Goal: Task Accomplishment & Management: Manage account settings

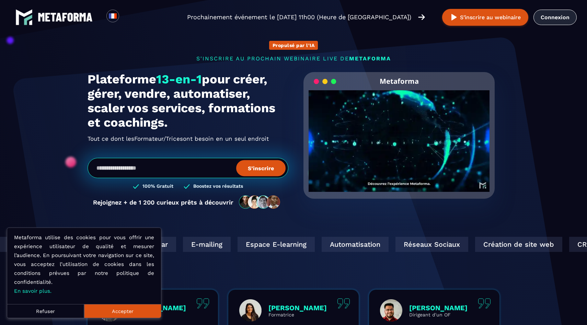
click at [554, 21] on link "Connexion" at bounding box center [555, 17] width 43 height 15
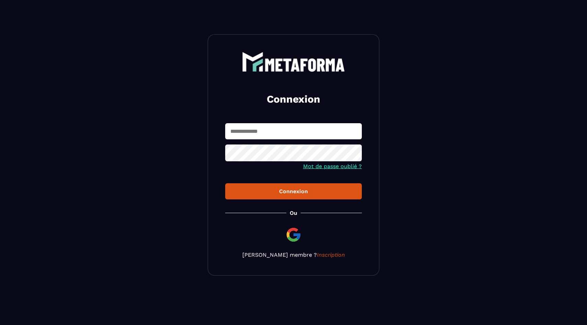
click at [267, 135] on input "text" at bounding box center [293, 131] width 137 height 16
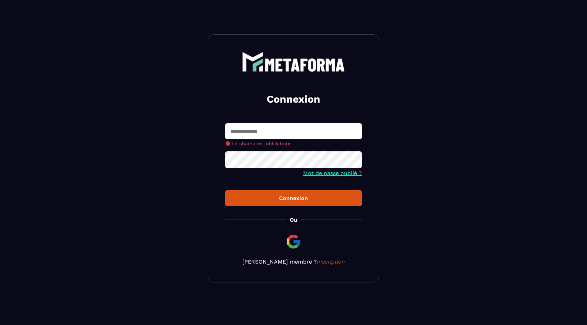
type input "**********"
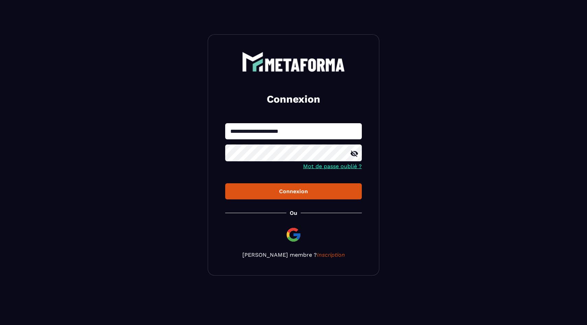
click at [301, 193] on div "Connexion" at bounding box center [294, 191] width 126 height 7
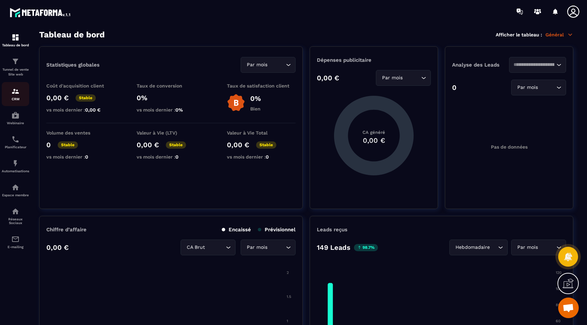
click at [11, 97] on div "CRM" at bounding box center [15, 94] width 27 height 14
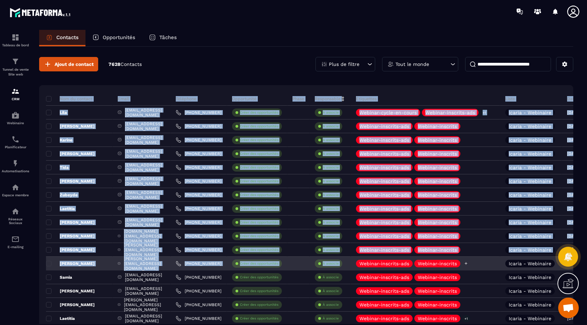
drag, startPoint x: 34, startPoint y: 93, endPoint x: 440, endPoint y: 260, distance: 438.8
click at [440, 260] on div "Contacts Opportunités Tâches Ajout de contact 7628 Contacts Plus de filtre Tout…" at bounding box center [306, 184] width 548 height 308
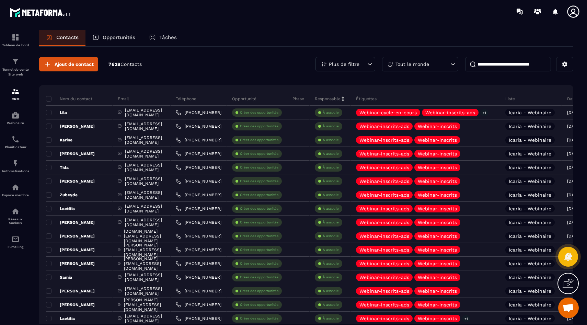
click at [228, 65] on div "Ajout de contact 7628 Contacts Plus de filtre Tout le monde" at bounding box center [306, 64] width 534 height 14
click at [48, 100] on span at bounding box center [48, 98] width 5 height 5
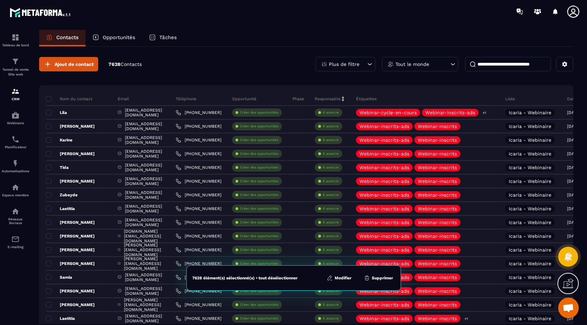
click at [340, 279] on button "Modifier" at bounding box center [339, 278] width 29 height 7
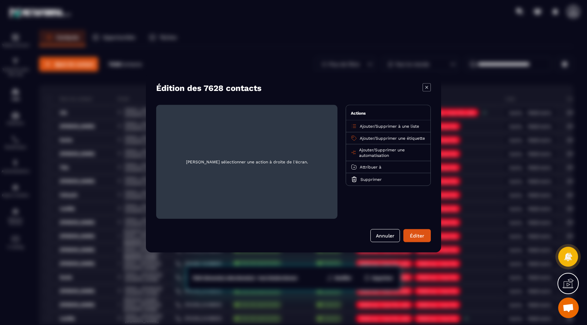
click at [429, 89] on icon "Modal window" at bounding box center [427, 87] width 8 height 8
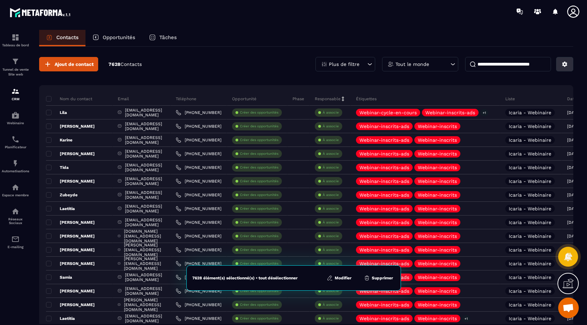
click at [566, 65] on icon at bounding box center [564, 64] width 5 height 5
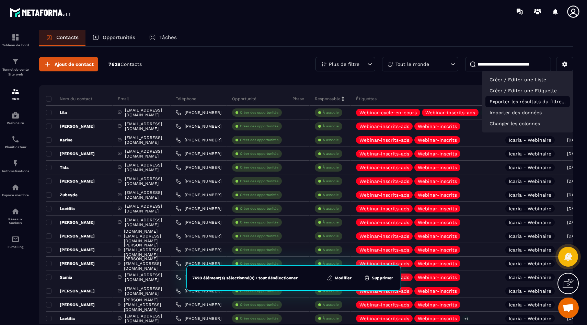
click at [509, 100] on p "Exporter les résultats du filtre..." at bounding box center [527, 101] width 84 height 11
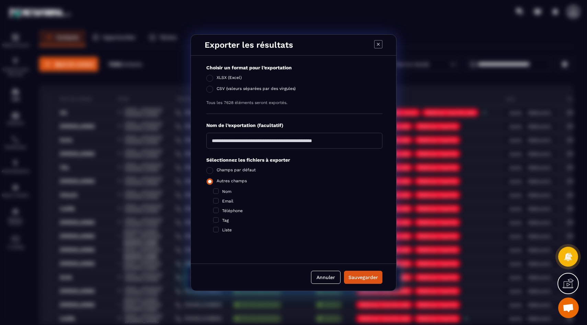
click at [212, 182] on span "Modal window" at bounding box center [209, 181] width 7 height 7
click at [234, 91] on span "CSV (valeurs séparées par des virgules)" at bounding box center [256, 89] width 79 height 7
click at [379, 45] on icon "Modal window" at bounding box center [378, 44] width 8 height 8
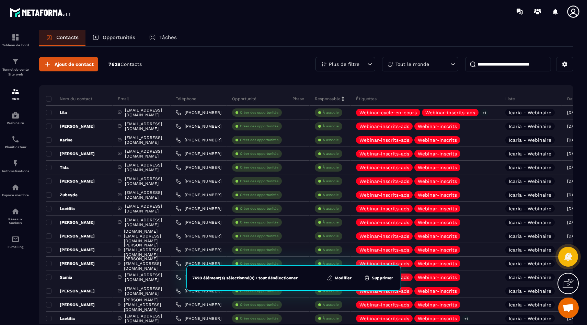
click at [347, 67] on p "Plus de filtre" at bounding box center [344, 64] width 31 height 5
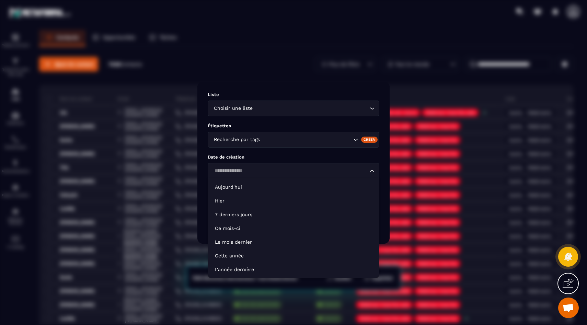
click at [250, 173] on input "Search for option" at bounding box center [290, 171] width 156 height 8
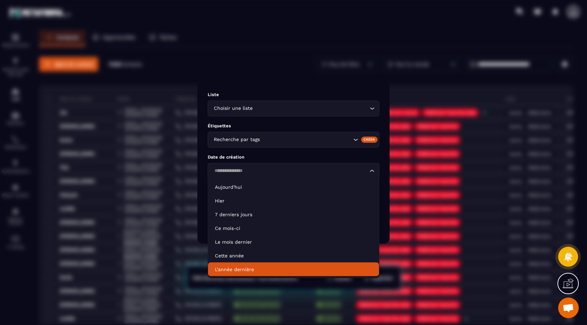
click at [223, 263] on li "L'année dernière" at bounding box center [293, 270] width 171 height 14
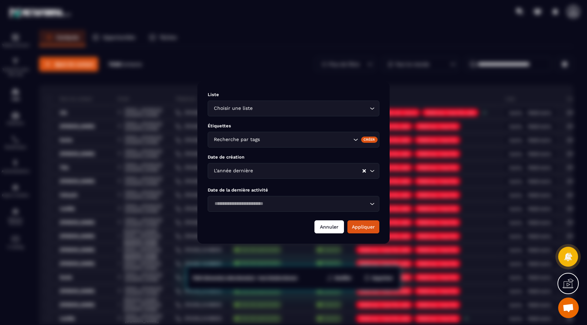
click at [326, 229] on button "Annuler" at bounding box center [329, 226] width 30 height 13
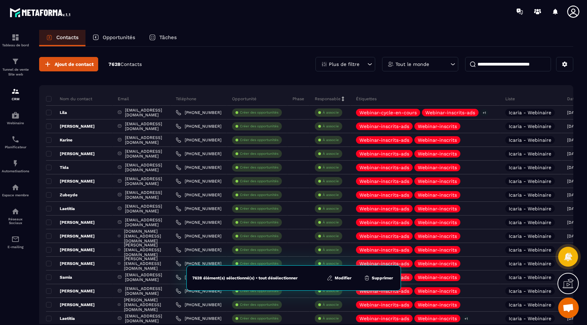
click at [413, 62] on p "Tout le monde" at bounding box center [413, 64] width 34 height 5
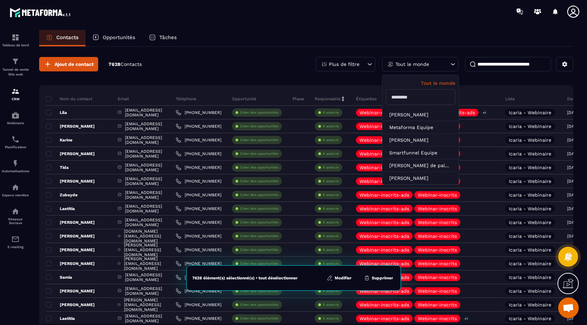
click at [552, 67] on div "Plus de filtre Tout le monde Tout le monde [PERSON_NAME] Metaforma Equipe [PERS…" at bounding box center [445, 64] width 258 height 14
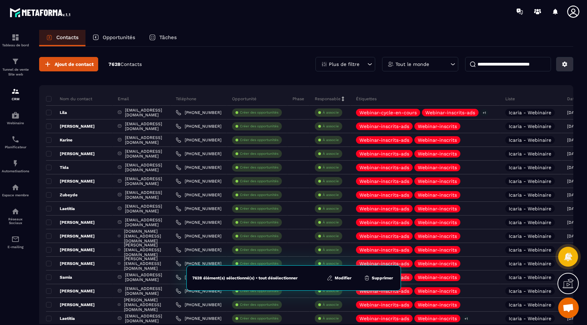
click at [566, 64] on icon at bounding box center [564, 64] width 5 height 5
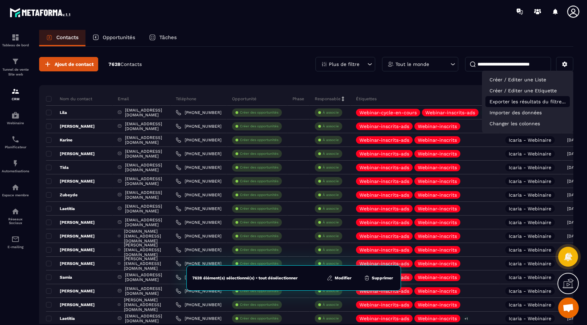
click at [527, 100] on p "Exporter les résultats du filtre..." at bounding box center [527, 101] width 84 height 11
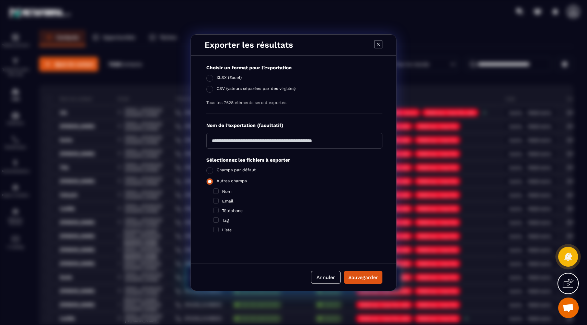
click at [208, 183] on span "Modal window" at bounding box center [209, 181] width 7 height 7
click at [232, 90] on span "CSV (valeurs séparées par des virgules)" at bounding box center [256, 89] width 79 height 7
click at [362, 277] on div "Sauvegarder" at bounding box center [363, 277] width 30 height 7
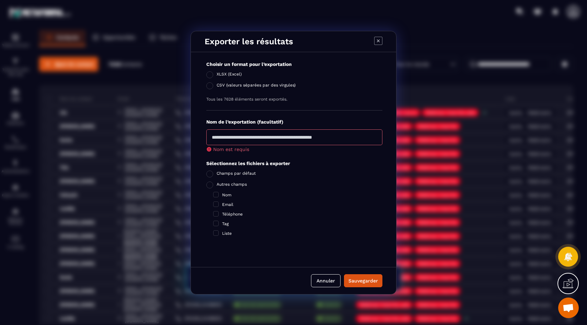
click at [240, 131] on input "Modal window" at bounding box center [294, 137] width 176 height 16
type input "*"
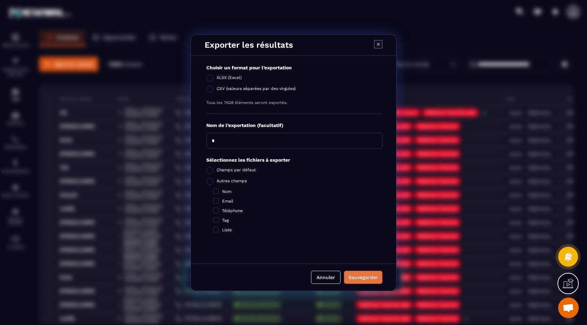
click at [363, 277] on div "Sauvegarder" at bounding box center [363, 277] width 30 height 7
click at [337, 280] on button "Annuler" at bounding box center [337, 277] width 30 height 13
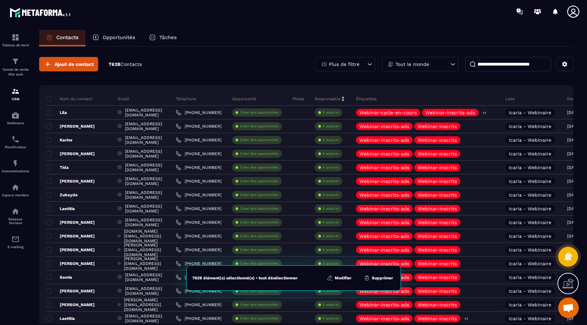
click at [341, 66] on p "Plus de filtre" at bounding box center [344, 64] width 31 height 5
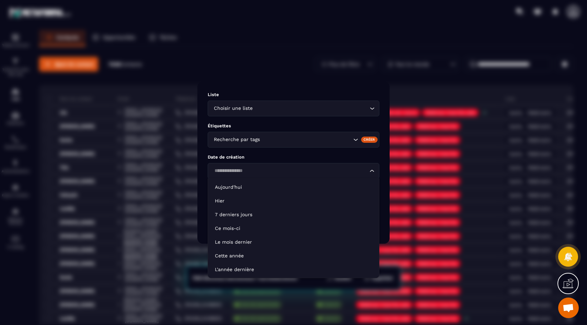
click at [241, 171] on input "Search for option" at bounding box center [290, 171] width 156 height 8
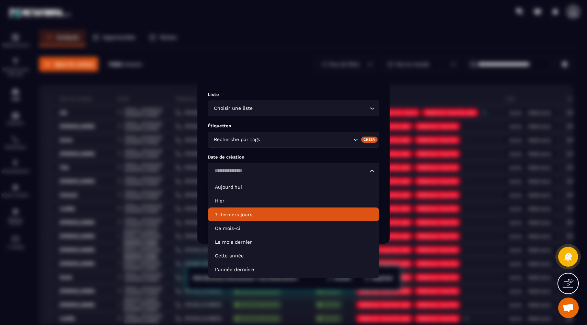
click at [242, 214] on p "7 derniers jours" at bounding box center [293, 214] width 157 height 7
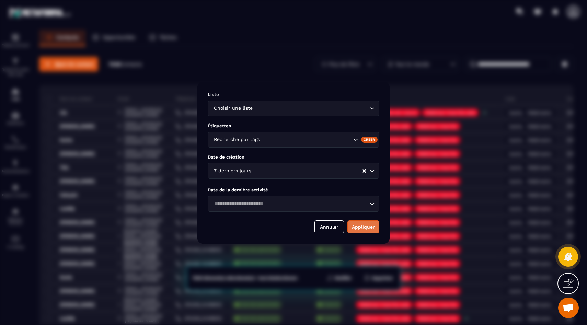
click at [372, 227] on button "Appliquer" at bounding box center [363, 226] width 32 height 13
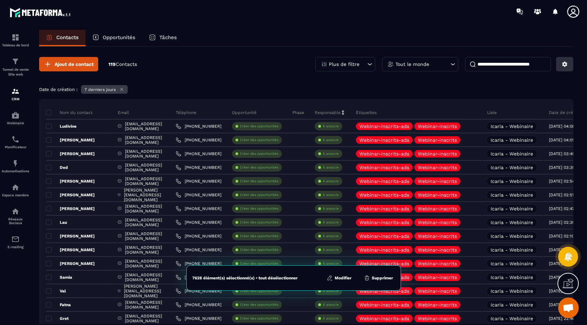
click at [564, 64] on icon at bounding box center [565, 64] width 6 height 6
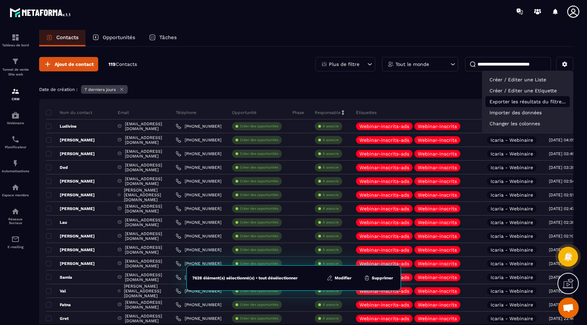
click at [518, 103] on p "Exporter les résultats du filtre..." at bounding box center [527, 101] width 84 height 11
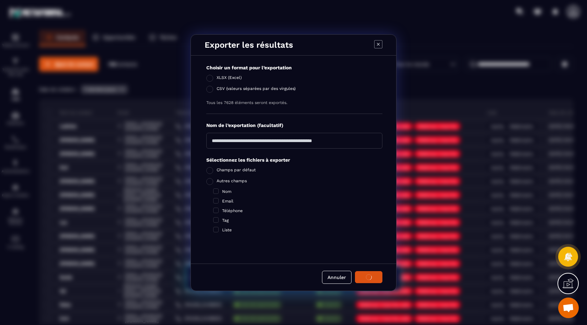
click at [376, 43] on icon "Modal window" at bounding box center [378, 44] width 8 height 8
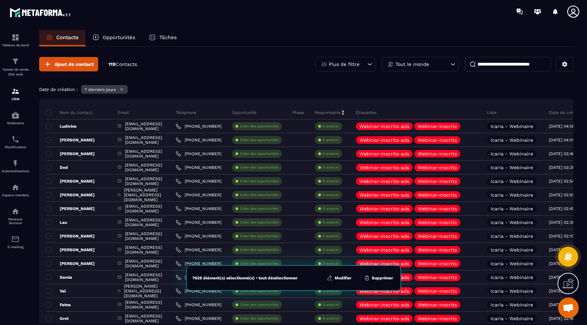
click at [344, 59] on div "Plus de filtre" at bounding box center [346, 64] width 60 height 14
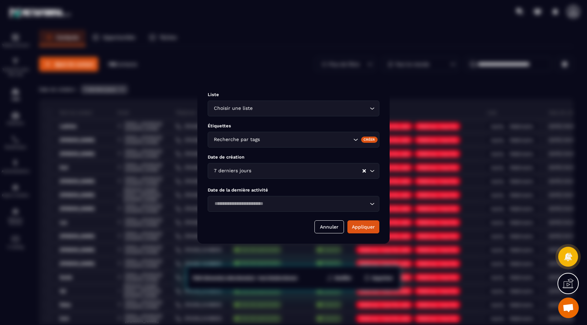
click at [334, 137] on input "Search for option" at bounding box center [306, 140] width 90 height 8
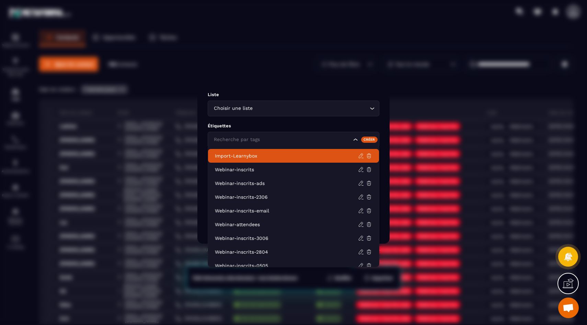
click at [434, 126] on div "Modal window" at bounding box center [293, 162] width 587 height 325
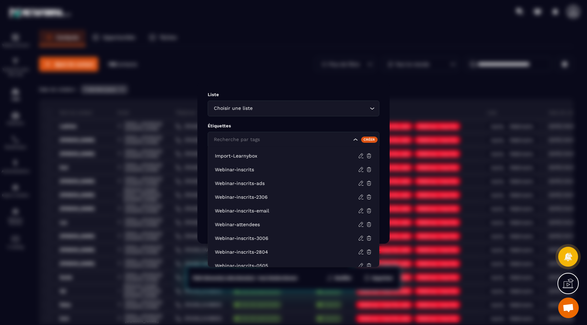
click at [298, 141] on input "Search for option" at bounding box center [281, 140] width 139 height 8
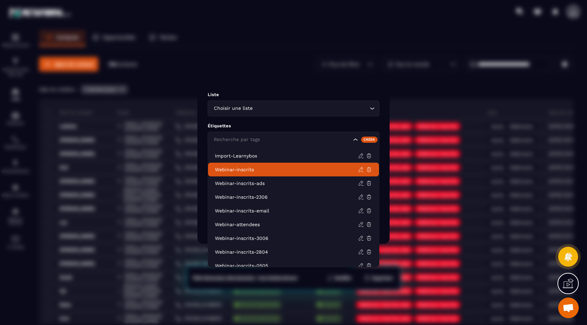
click at [271, 168] on p "Webinar-inscrits" at bounding box center [286, 169] width 143 height 7
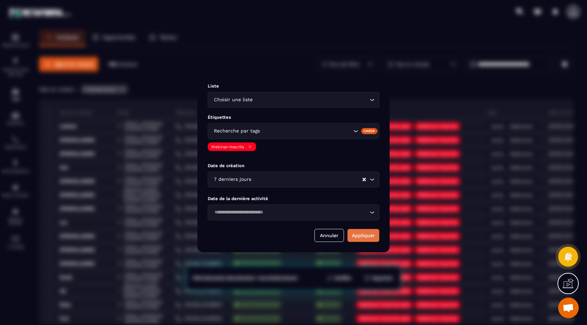
click at [370, 234] on button "Appliquer" at bounding box center [363, 235] width 32 height 13
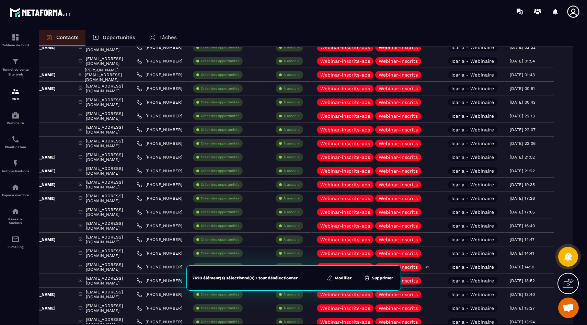
scroll to position [1233, 0]
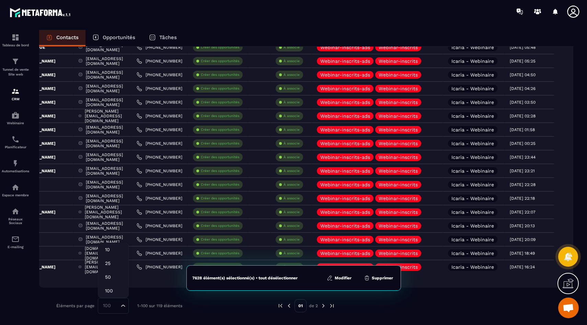
click at [113, 307] on div "100" at bounding box center [110, 306] width 20 height 8
click at [181, 307] on p "1-100 sur 119 éléments" at bounding box center [159, 306] width 45 height 5
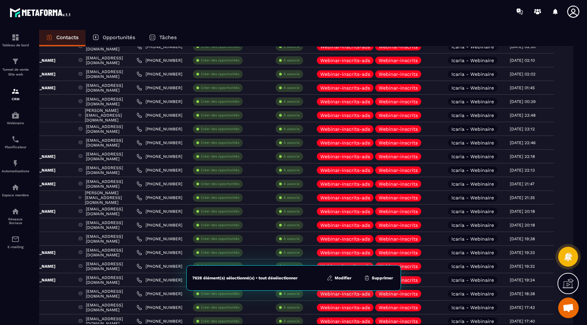
scroll to position [0, 0]
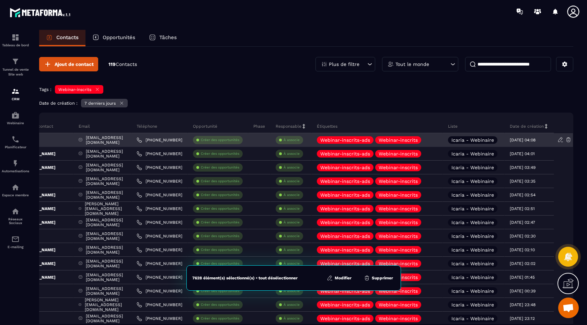
click at [73, 140] on div "[EMAIL_ADDRESS][DOMAIN_NAME]" at bounding box center [102, 140] width 58 height 14
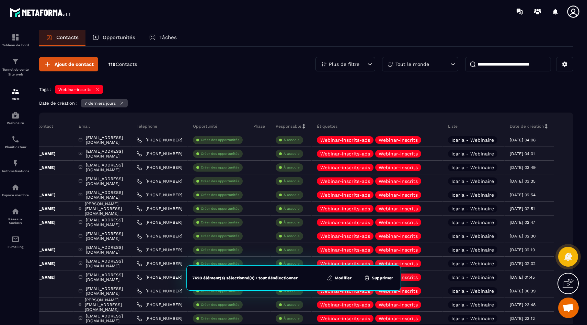
click at [208, 71] on div "Ajout de contact 119 Contacts Plus de filtre Tout le monde" at bounding box center [306, 64] width 534 height 14
click at [561, 65] on button at bounding box center [564, 64] width 17 height 14
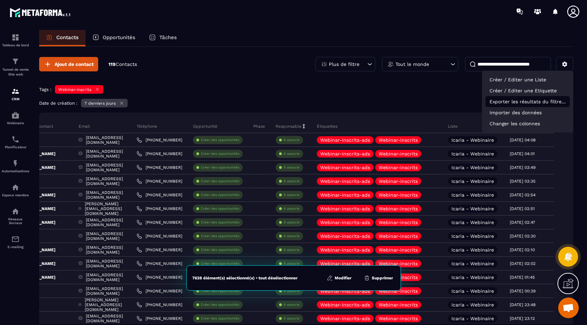
click at [508, 101] on p "Exporter les résultats du filtre..." at bounding box center [527, 101] width 84 height 11
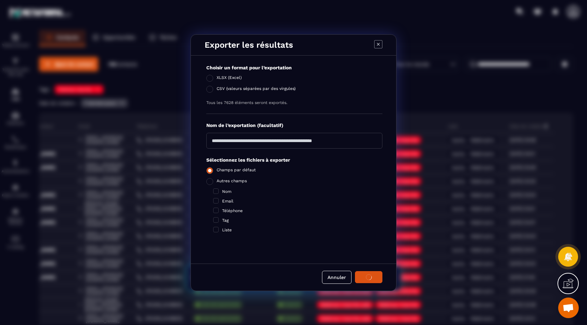
click at [210, 171] on span "Modal window" at bounding box center [209, 170] width 7 height 7
click at [210, 180] on span "Modal window" at bounding box center [209, 181] width 7 height 7
click at [212, 88] on span "Modal window" at bounding box center [209, 89] width 7 height 7
click at [240, 142] on input "Modal window" at bounding box center [294, 141] width 176 height 16
type input "*"
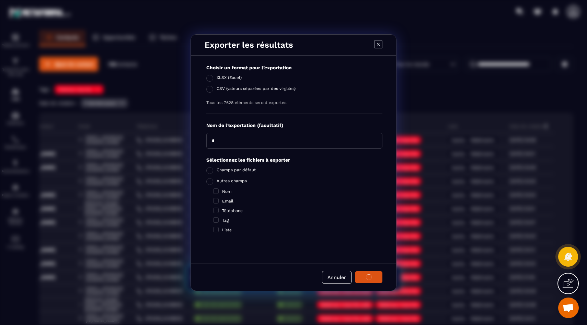
click at [267, 233] on div "Choisir un format pour l’exportation XLSX (Excel) CSV (valeurs séparées par des…" at bounding box center [295, 156] width 204 height 194
click at [363, 277] on div "Modal window" at bounding box center [368, 277] width 19 height 6
click at [363, 277] on div "Annuler" at bounding box center [293, 277] width 205 height 27
click at [379, 45] on icon "Modal window" at bounding box center [378, 44] width 3 height 3
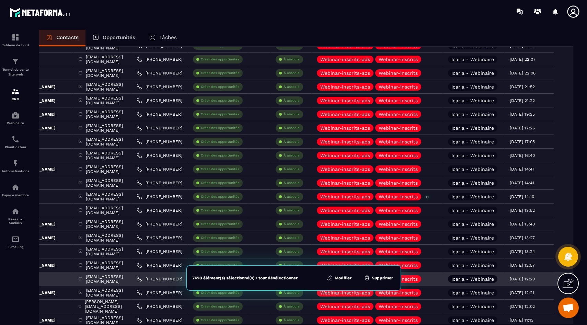
scroll to position [1233, 0]
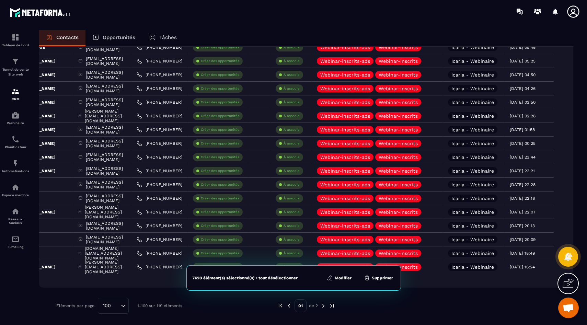
click at [112, 312] on div "100 Loading..." at bounding box center [113, 306] width 31 height 16
click at [227, 311] on div "Éléments par page 100 Loading... 10 25 50 100 1-100 sur 119 éléments" at bounding box center [161, 306] width 211 height 16
click at [115, 311] on div "100 Loading..." at bounding box center [113, 306] width 31 height 16
click at [162, 304] on p "1-100 sur 119 éléments" at bounding box center [159, 306] width 45 height 5
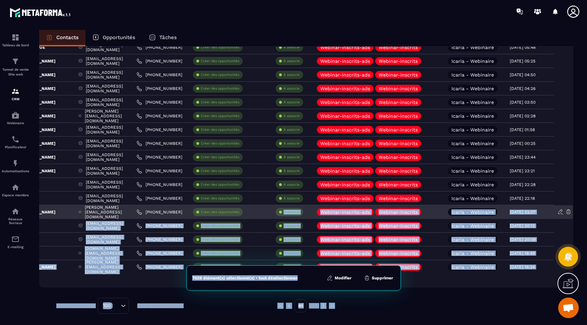
drag, startPoint x: 290, startPoint y: 283, endPoint x: 281, endPoint y: 218, distance: 66.3
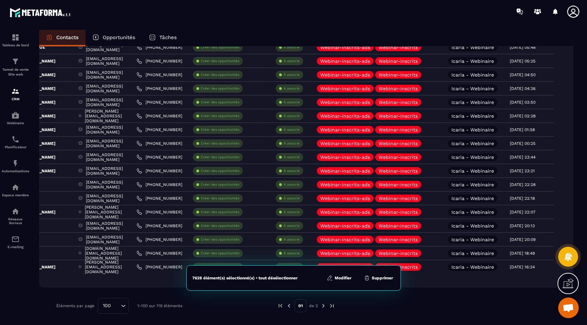
click at [384, 311] on div at bounding box center [450, 306] width 211 height 16
click at [324, 305] on img at bounding box center [323, 306] width 6 height 6
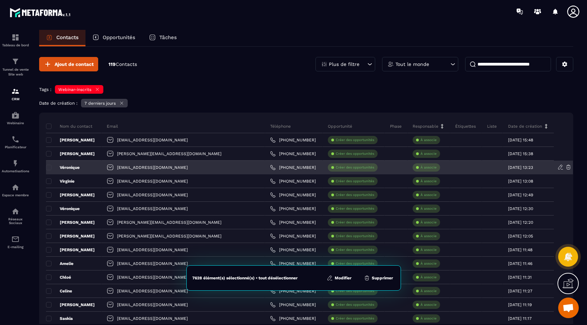
scroll to position [120, 0]
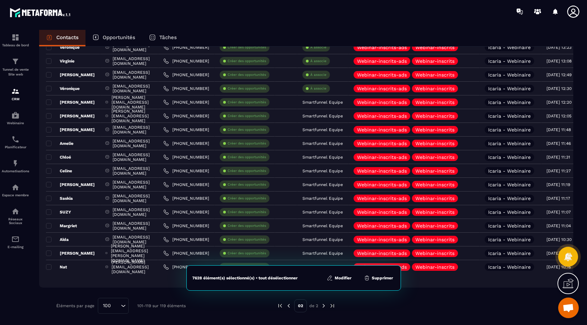
click at [321, 307] on img at bounding box center [324, 306] width 6 height 6
click at [324, 306] on img at bounding box center [324, 306] width 6 height 6
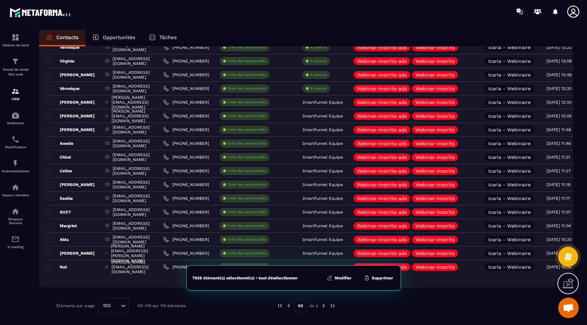
click at [288, 305] on img at bounding box center [289, 306] width 6 height 6
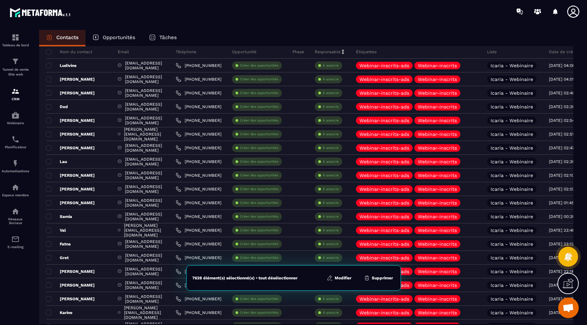
scroll to position [0, 55]
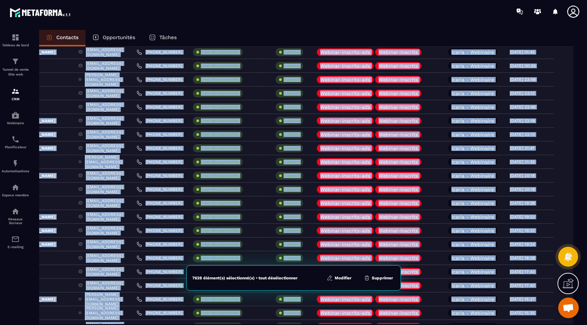
drag, startPoint x: 39, startPoint y: 118, endPoint x: 368, endPoint y: 325, distance: 388.4
click at [368, 325] on div "Contacts Opportunités Tâches Ajout de contact 119 Contacts Plus de filtre Tout …" at bounding box center [306, 184] width 548 height 308
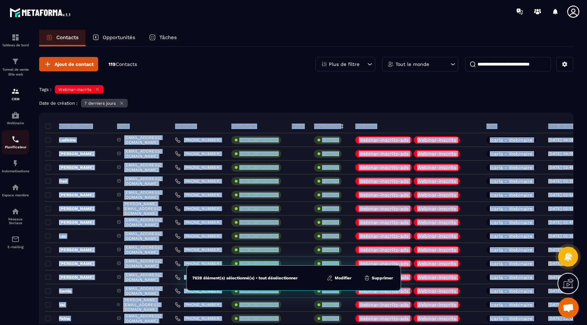
scroll to position [0, 0]
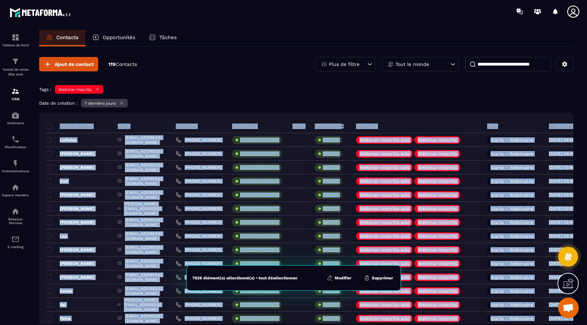
drag, startPoint x: 491, startPoint y: 298, endPoint x: 46, endPoint y: 123, distance: 478.8
copy div "Lor ip dolorsi Ametc Adipiscin Elitseddoei Tempo Incididuntu Laboreetdo Magna A…"
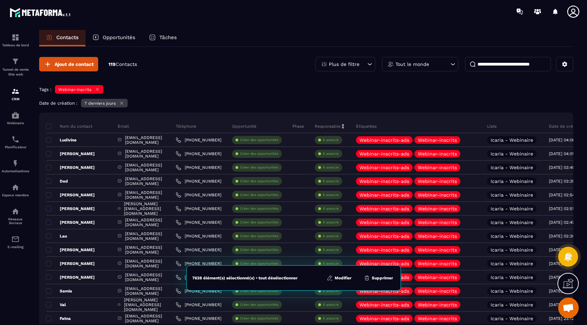
click at [255, 95] on div "Tags : Webinar-inscrits" at bounding box center [306, 90] width 534 height 10
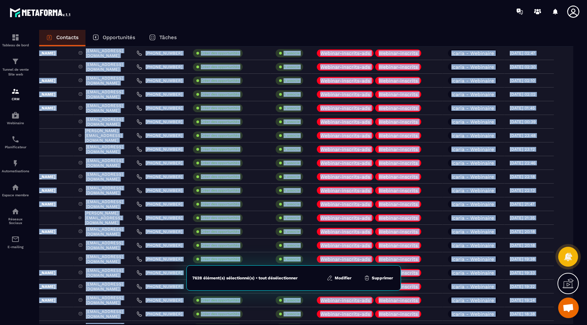
scroll to position [180, 0]
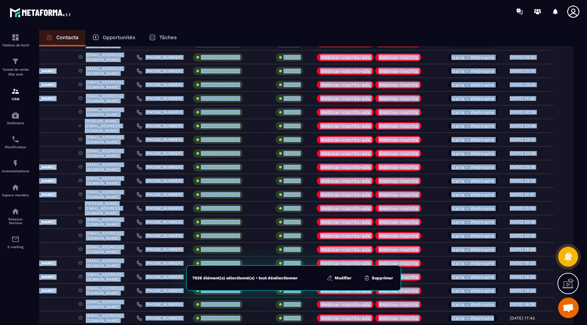
drag, startPoint x: 45, startPoint y: 116, endPoint x: 499, endPoint y: 325, distance: 498.8
click at [499, 325] on div "Contacts Opportunités Tâches Ajout de contact 119 Contacts Plus de filtre Tout …" at bounding box center [306, 184] width 548 height 308
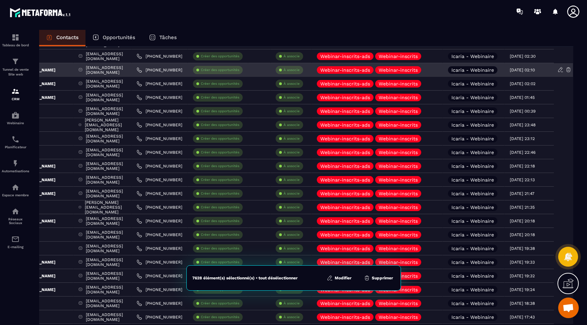
scroll to position [0, 0]
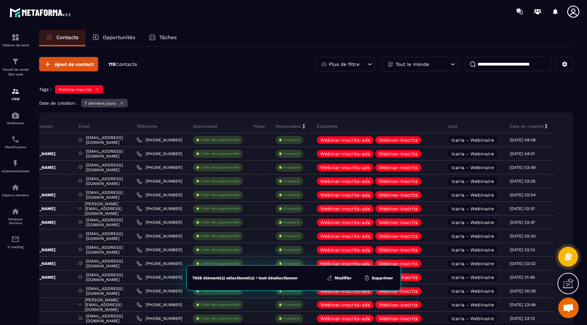
click at [564, 65] on icon at bounding box center [565, 64] width 6 height 6
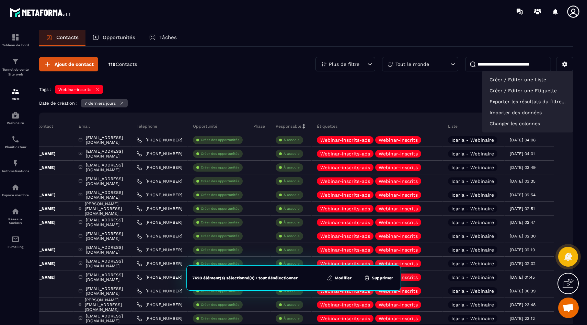
click at [425, 63] on p "Tout le monde" at bounding box center [413, 64] width 34 height 5
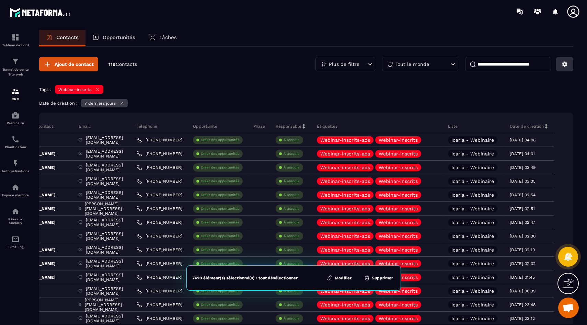
click at [567, 63] on icon at bounding box center [564, 64] width 5 height 5
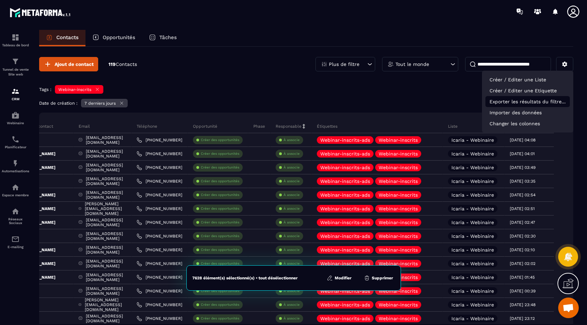
click at [506, 101] on p "Exporter les résultats du filtre..." at bounding box center [527, 101] width 84 height 11
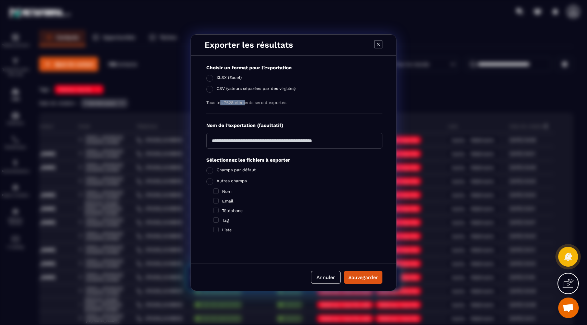
drag, startPoint x: 221, startPoint y: 102, endPoint x: 244, endPoint y: 102, distance: 23.7
click at [244, 102] on p "Tous les 7628 éléments seront exportés." at bounding box center [294, 102] width 176 height 5
click at [228, 102] on p "Tous les 7628 éléments seront exportés." at bounding box center [294, 102] width 176 height 5
click at [376, 43] on icon "Modal window" at bounding box center [378, 44] width 8 height 8
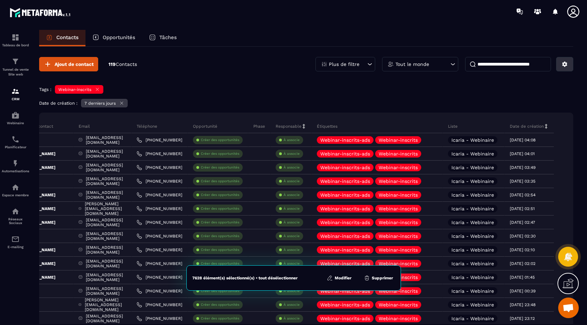
click at [560, 67] on button at bounding box center [564, 64] width 17 height 14
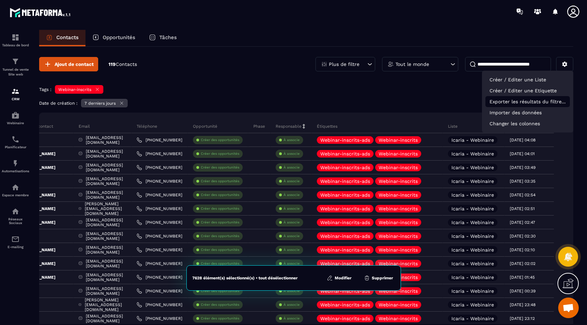
click at [518, 101] on p "Exporter les résultats du filtre..." at bounding box center [527, 101] width 84 height 11
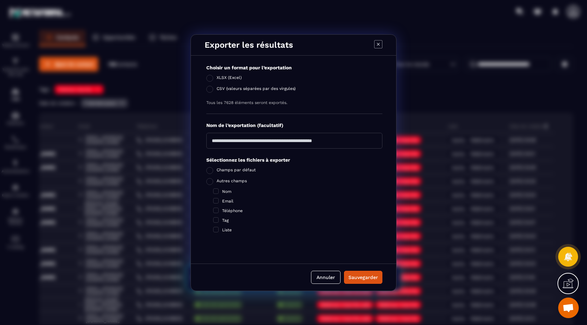
click at [379, 43] on icon "Modal window" at bounding box center [378, 44] width 3 height 3
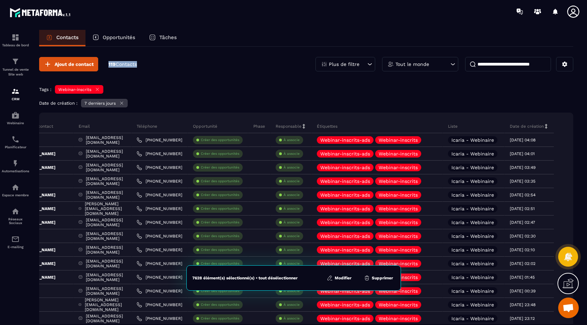
drag, startPoint x: 109, startPoint y: 65, endPoint x: 142, endPoint y: 66, distance: 33.3
click at [142, 66] on div "Ajout de contact 119 Contacts Plus de filtre Tout le monde" at bounding box center [306, 64] width 534 height 14
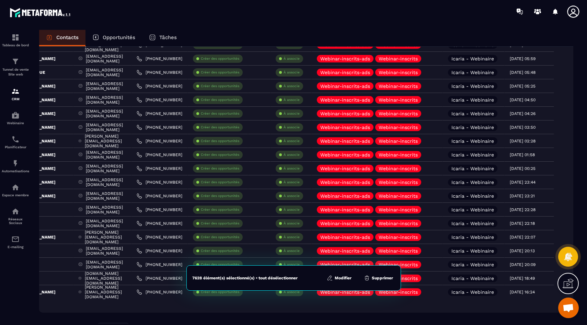
scroll to position [1233, 0]
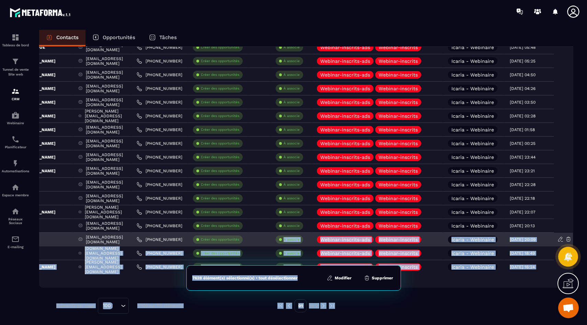
drag, startPoint x: 270, startPoint y: 282, endPoint x: 270, endPoint y: 234, distance: 47.4
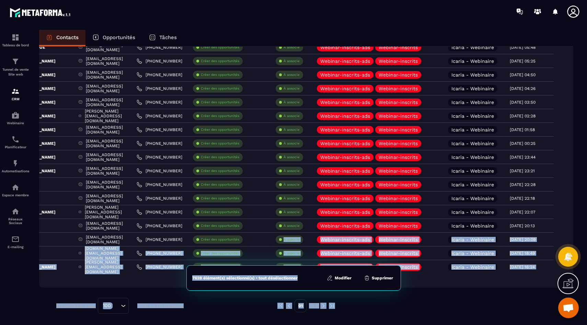
click at [370, 309] on div at bounding box center [450, 306] width 211 height 16
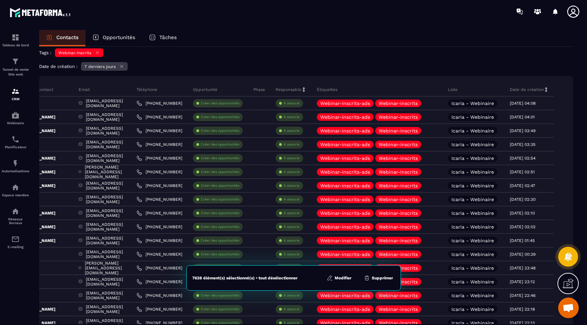
scroll to position [0, 0]
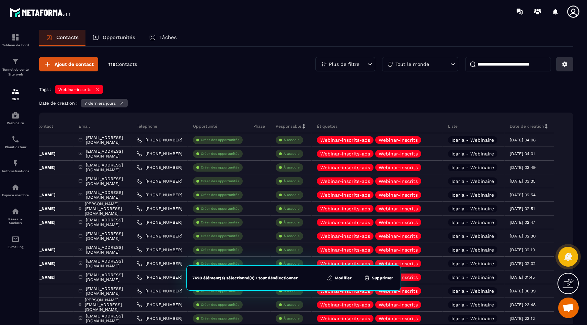
click at [560, 67] on button at bounding box center [564, 64] width 17 height 14
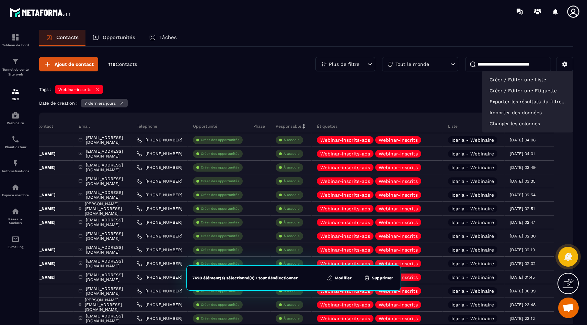
click at [442, 104] on div "Date de création : 7 derniers jours" at bounding box center [306, 104] width 534 height 10
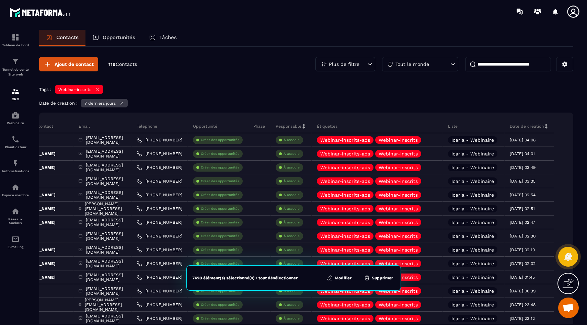
click at [99, 88] on icon at bounding box center [97, 89] width 3 height 3
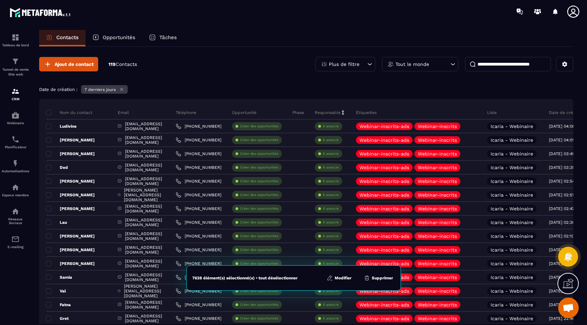
click at [121, 91] on icon at bounding box center [121, 89] width 5 height 5
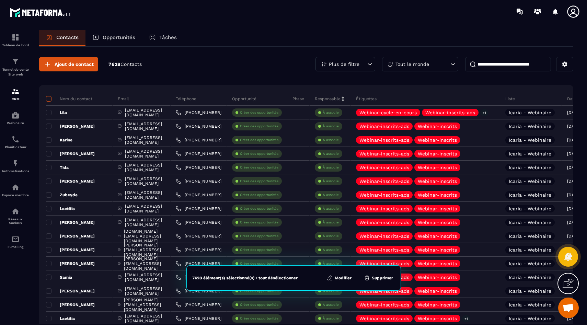
click at [50, 99] on span at bounding box center [48, 98] width 5 height 5
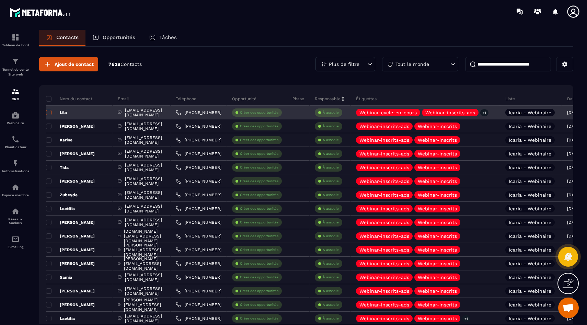
click at [49, 113] on span at bounding box center [48, 112] width 5 height 5
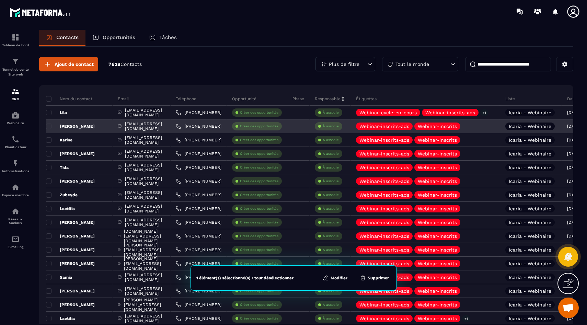
click at [49, 123] on div "[PERSON_NAME]" at bounding box center [79, 126] width 67 height 14
